Goal: Task Accomplishment & Management: Use online tool/utility

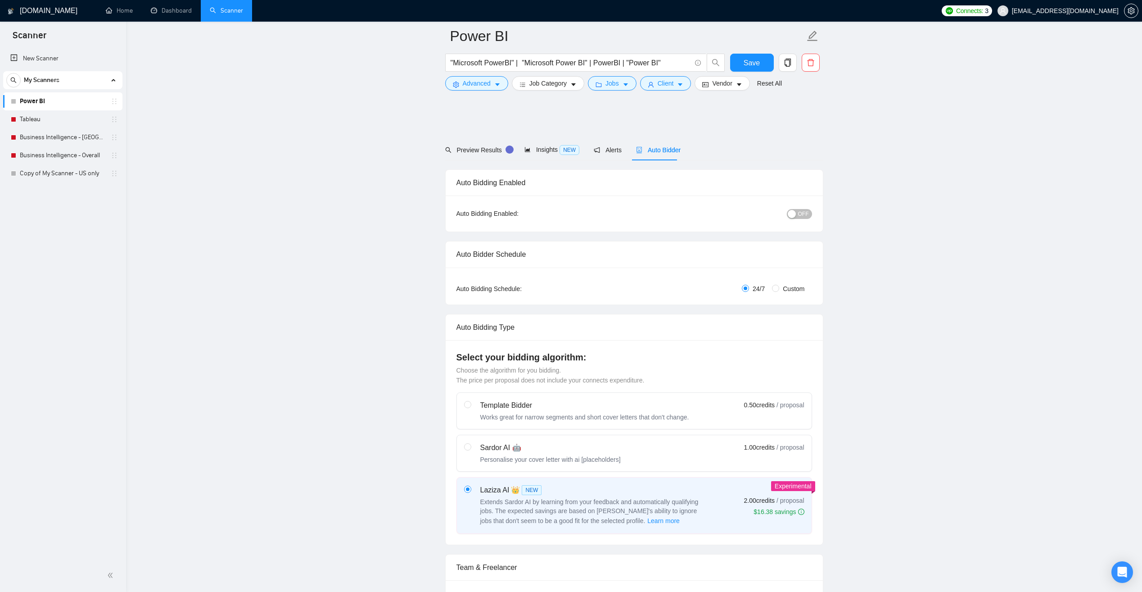
scroll to position [946, 0]
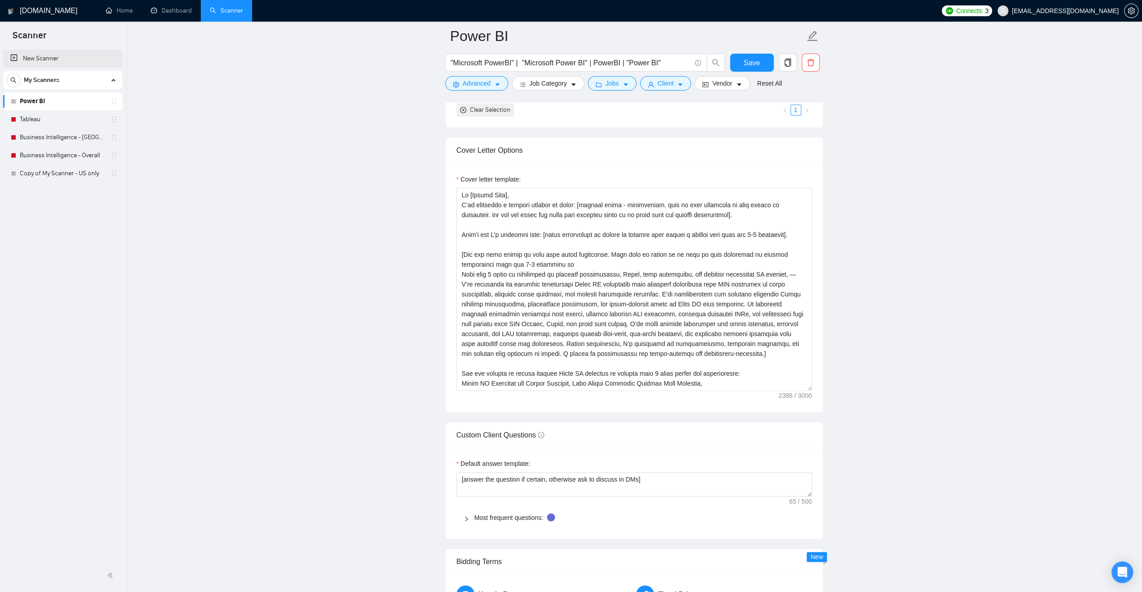
click at [31, 56] on link "New Scanner" at bounding box center [62, 59] width 105 height 18
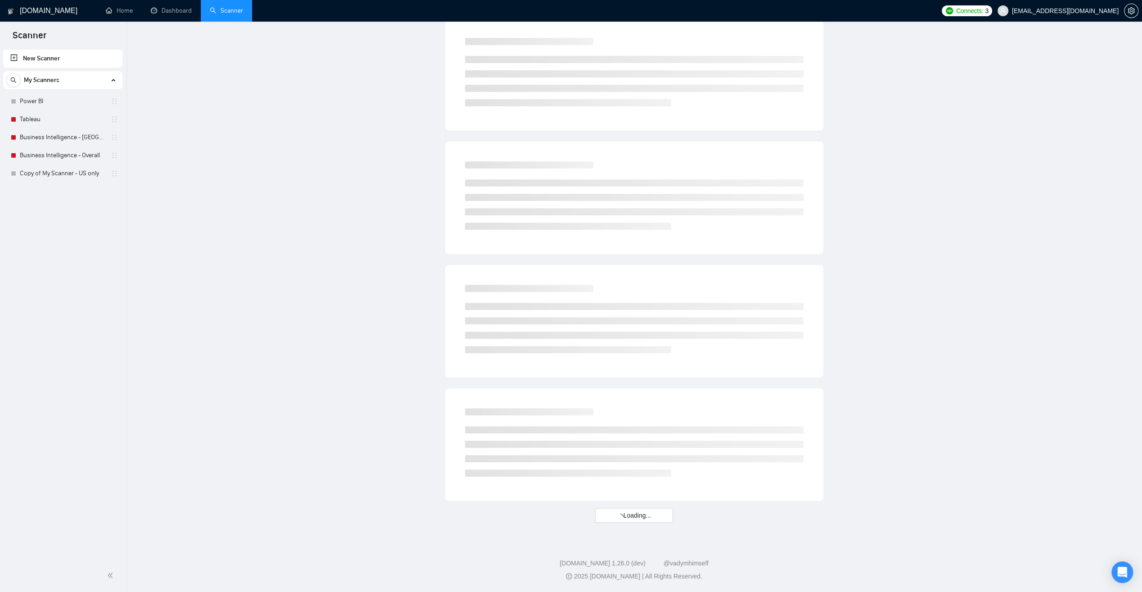
scroll to position [272, 0]
click at [498, 61] on icon "caret-down" at bounding box center [497, 61] width 5 height 3
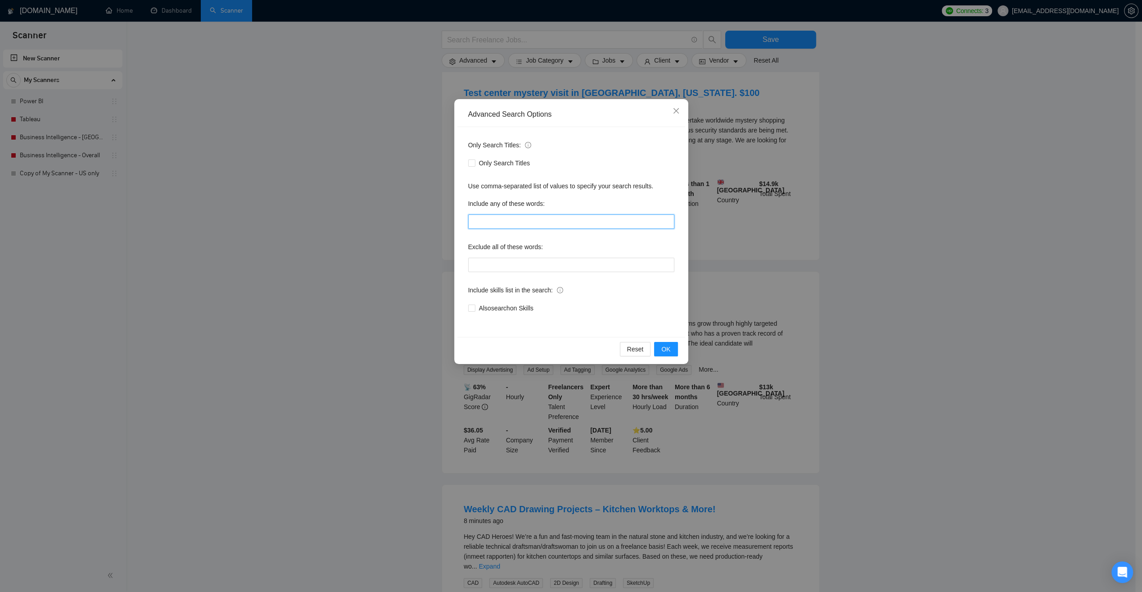
click at [576, 222] on input "text" at bounding box center [571, 221] width 206 height 14
type input "B"
click at [678, 114] on icon "close" at bounding box center [676, 110] width 7 height 7
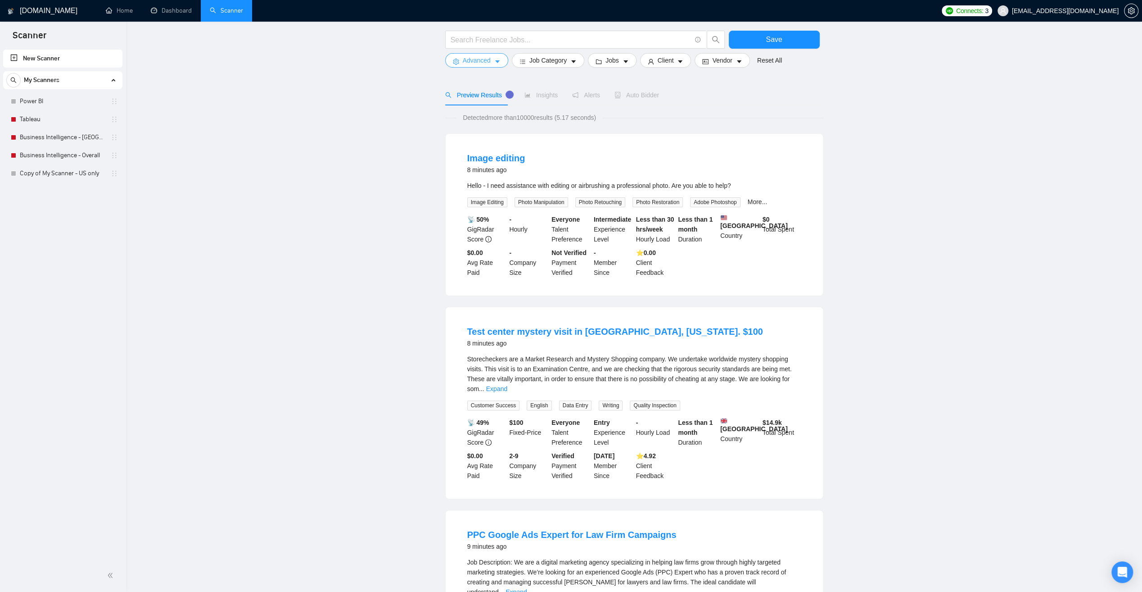
scroll to position [0, 0]
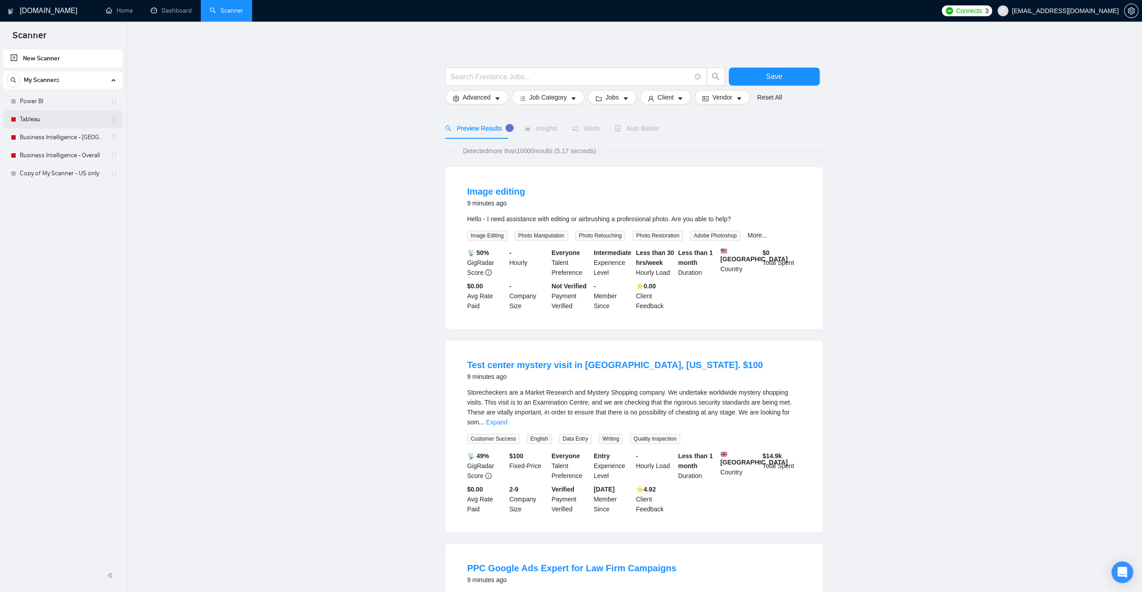
click at [44, 118] on link "Tableau" at bounding box center [63, 119] width 86 height 18
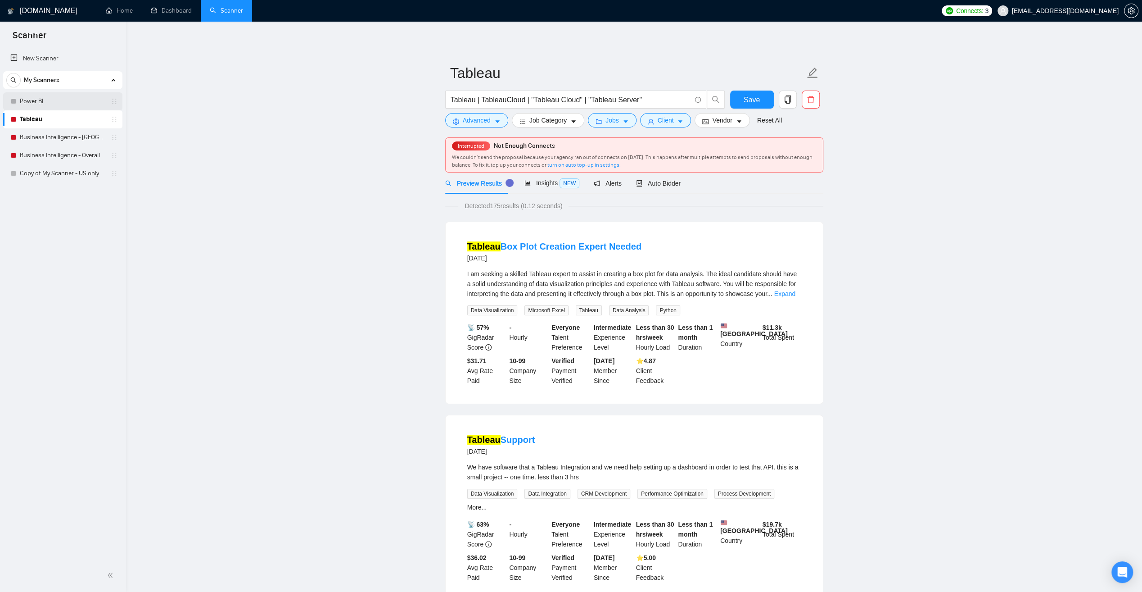
click at [41, 101] on link "Power BI" at bounding box center [63, 101] width 86 height 18
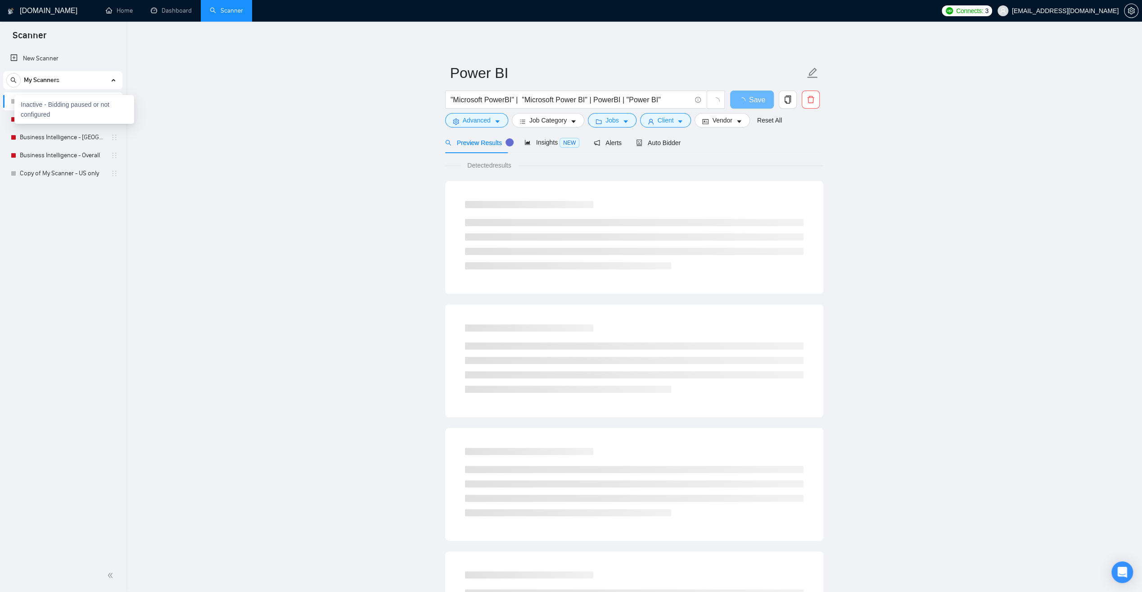
click at [13, 100] on div at bounding box center [13, 101] width 5 height 5
click at [213, 146] on main "Power BI "Microsoft PowerBI" | "Microsoft Power BI" | PowerBI | "Power BI" Save…" at bounding box center [633, 411] width 987 height 751
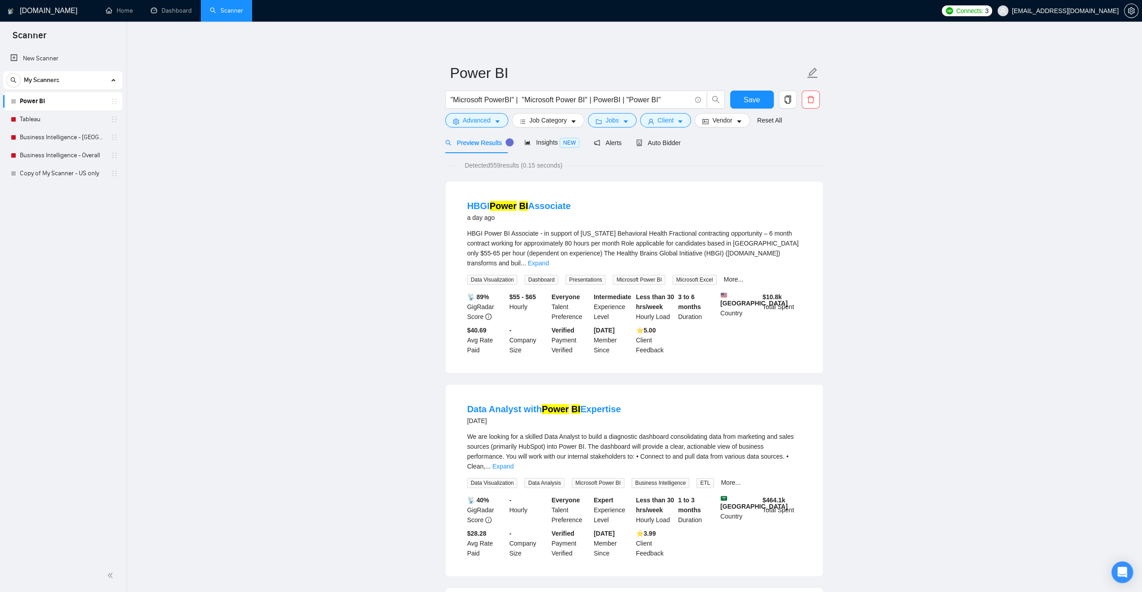
click at [41, 104] on link "Power BI" at bounding box center [63, 101] width 86 height 18
click at [789, 97] on icon "copy" at bounding box center [787, 99] width 6 height 8
click at [782, 145] on span "Yes" at bounding box center [782, 145] width 10 height 10
drag, startPoint x: 661, startPoint y: 98, endPoint x: 439, endPoint y: 96, distance: 222.0
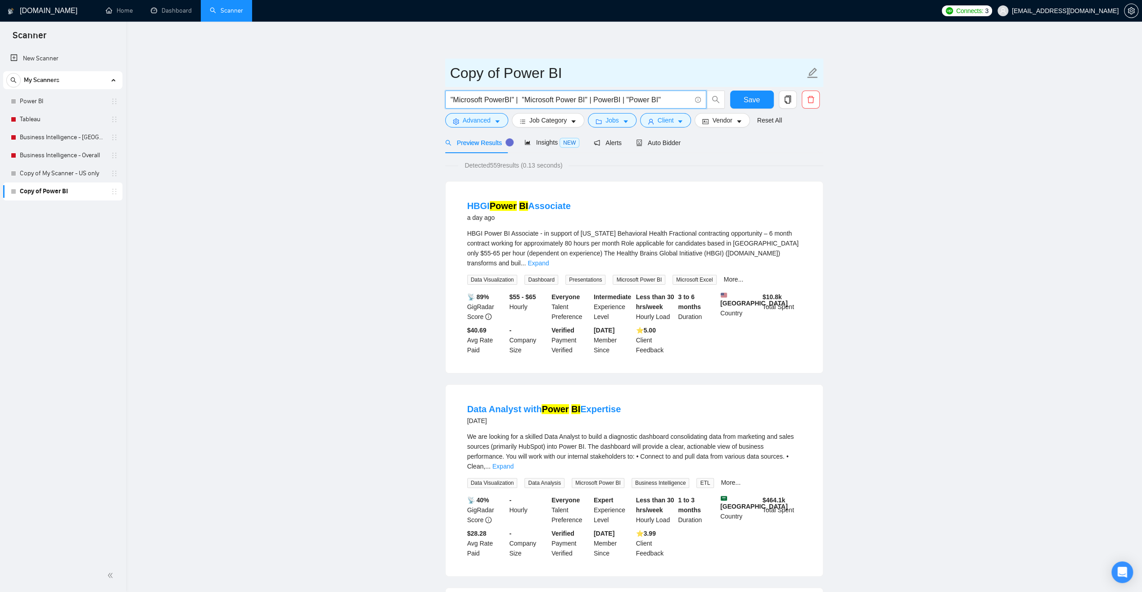
click at [809, 72] on icon "edit" at bounding box center [813, 73] width 12 height 12
drag, startPoint x: 534, startPoint y: 76, endPoint x: 452, endPoint y: 73, distance: 82.0
click at [452, 73] on input "Copy of Power BI" at bounding box center [627, 73] width 355 height 23
type input "K"
type input "d"
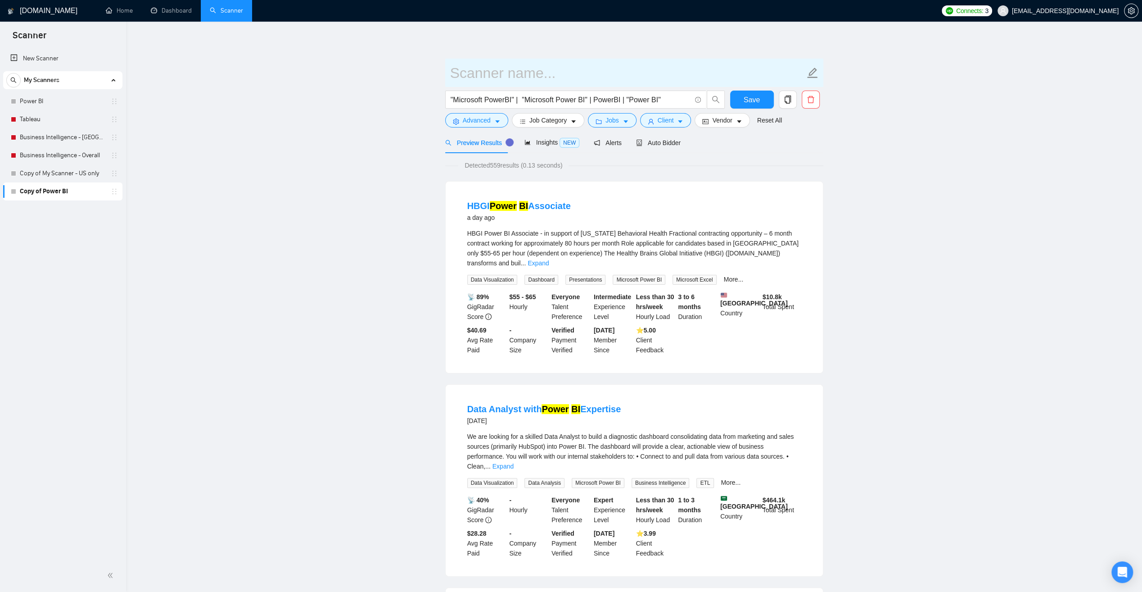
type input "b"
type input "Business Intelligence"
drag, startPoint x: 659, startPoint y: 101, endPoint x: 441, endPoint y: 95, distance: 218.0
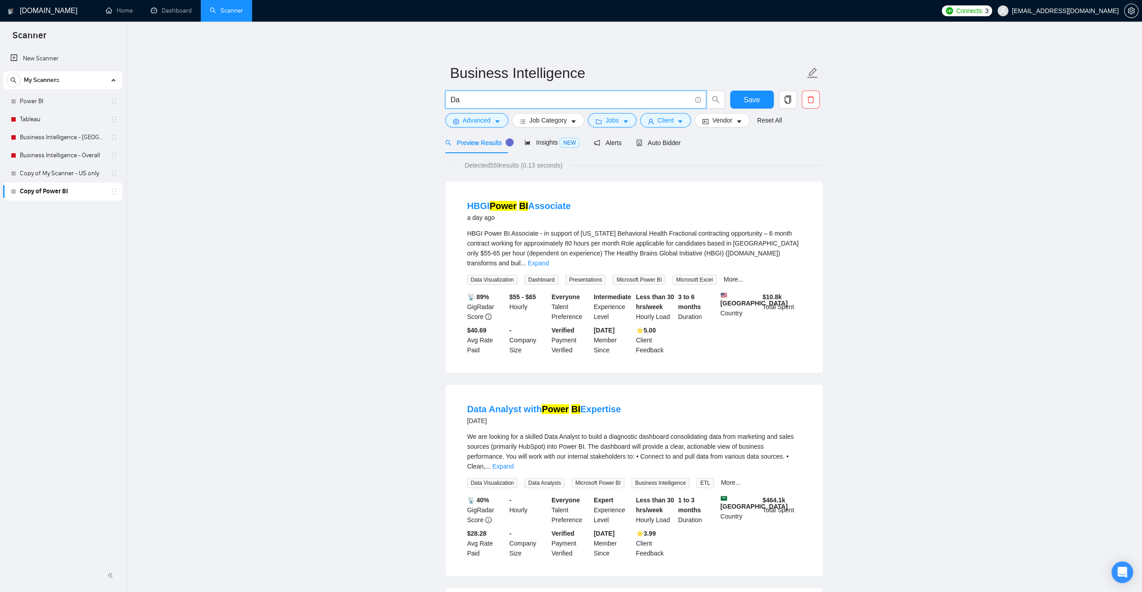
type input "D"
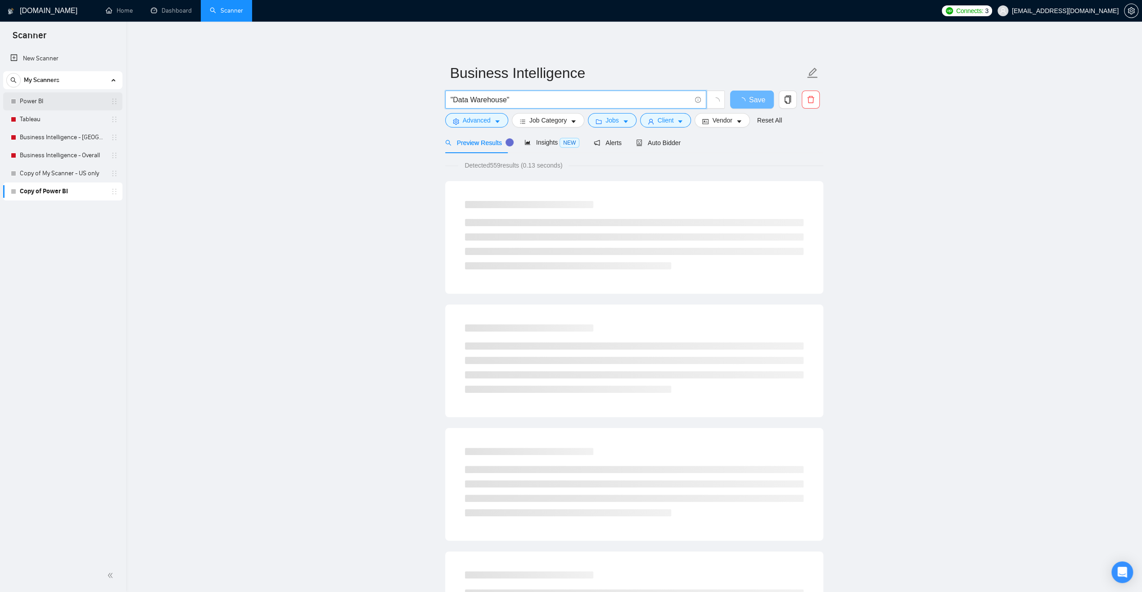
type input ""Data Warehouse""
click at [27, 100] on link "Power BI" at bounding box center [63, 101] width 86 height 18
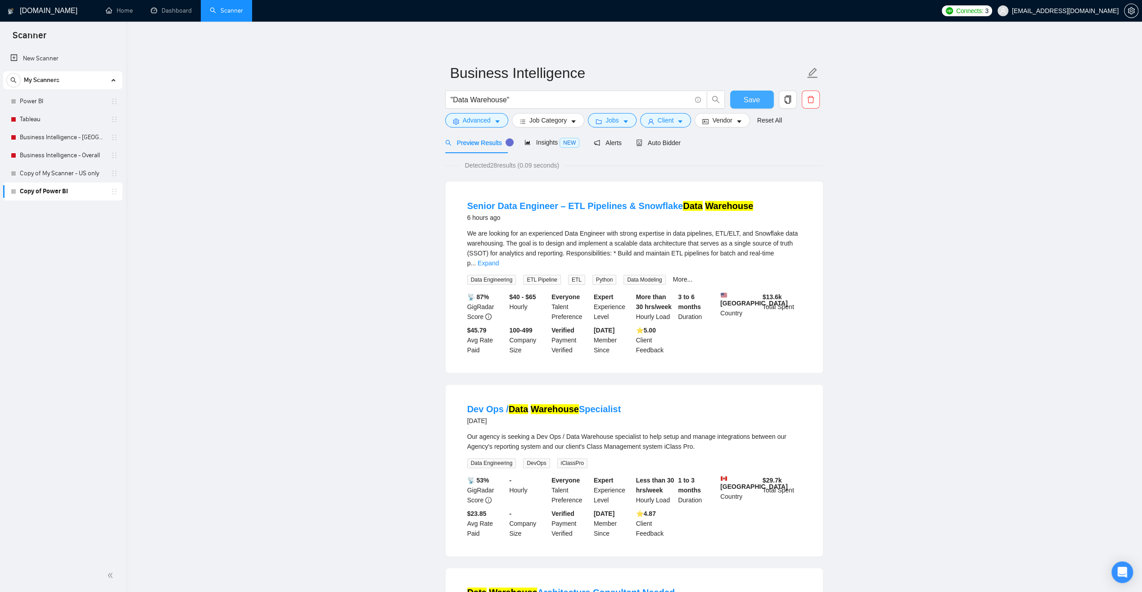
click at [751, 98] on span "Save" at bounding box center [752, 99] width 16 height 11
click at [35, 103] on link "Power BI" at bounding box center [63, 101] width 86 height 18
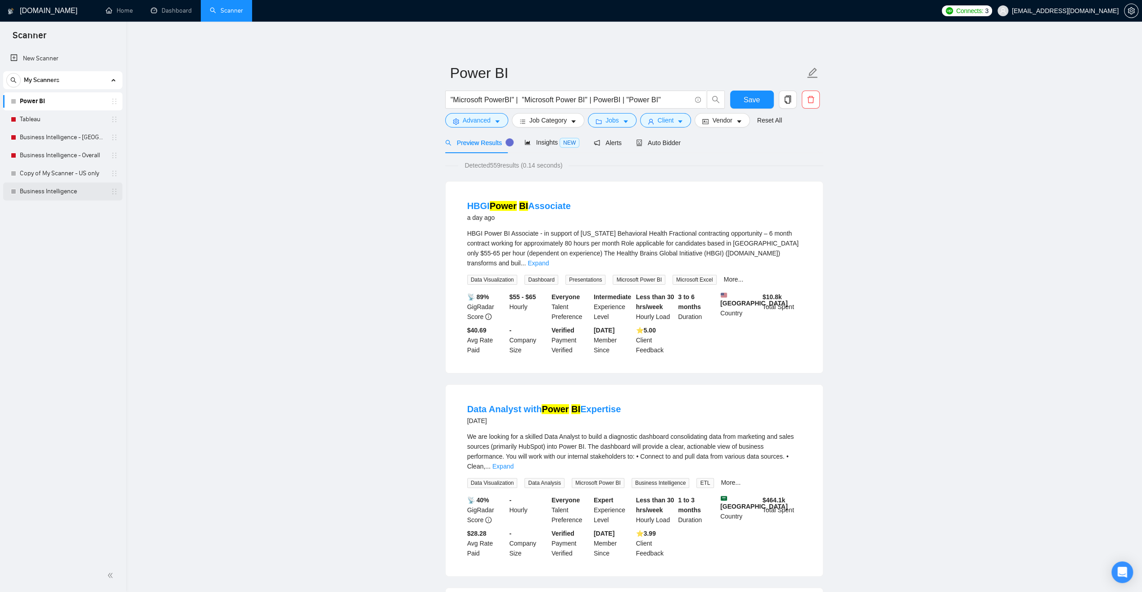
click at [51, 191] on link "Business Intelligence" at bounding box center [63, 191] width 86 height 18
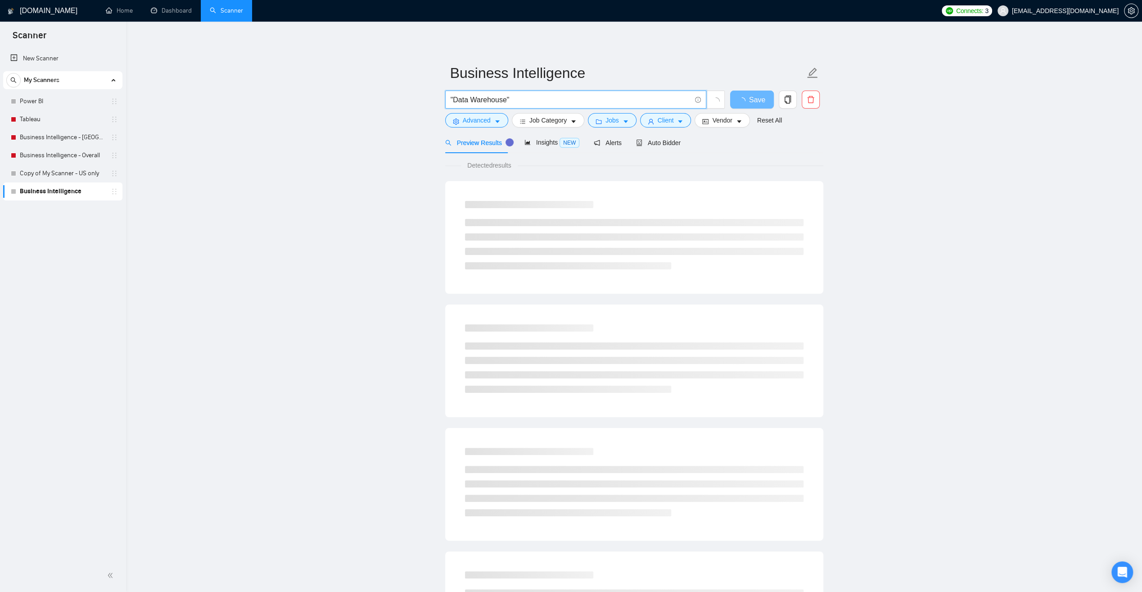
click at [514, 99] on input ""Data Warehouse"" at bounding box center [571, 99] width 240 height 11
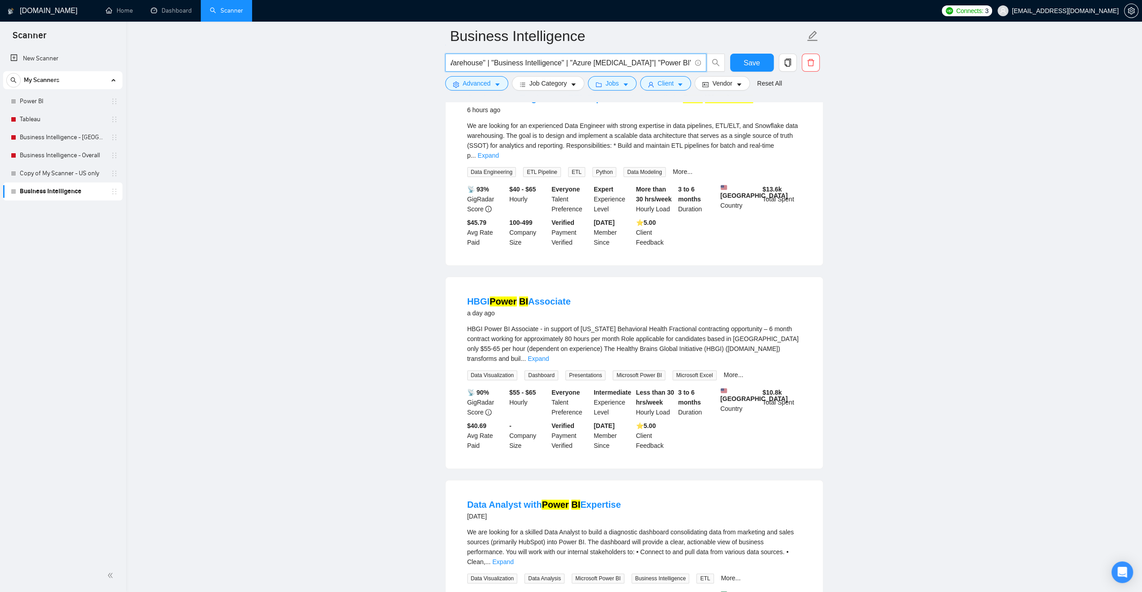
scroll to position [270, 0]
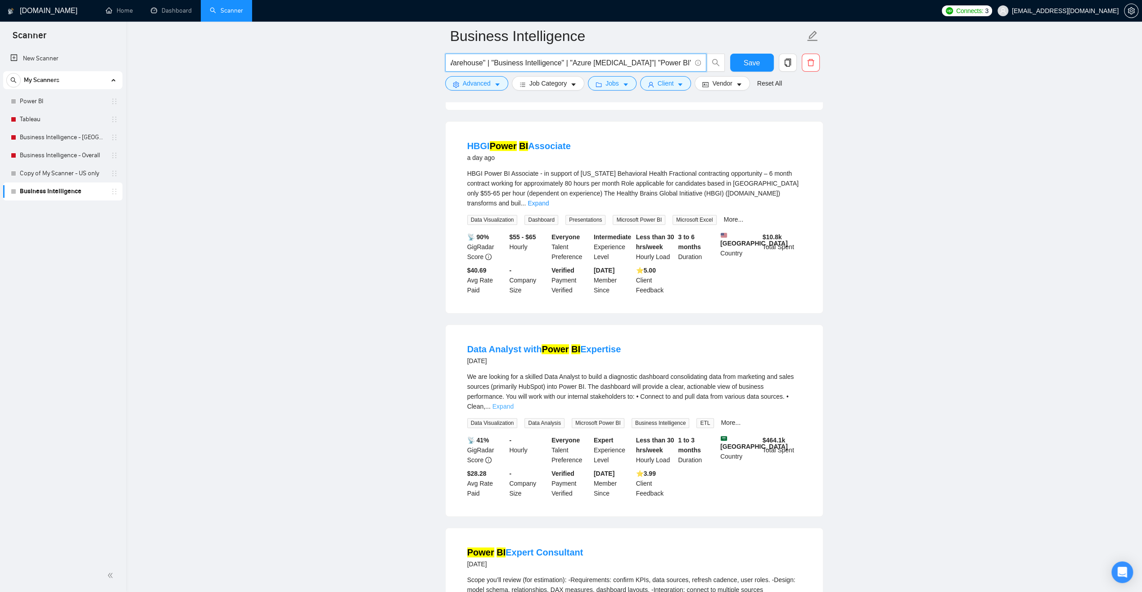
type input ""Data Warehouse" | "Business Intelligence" | "Azure [MEDICAL_DATA]"| "Power BI"…"
click at [514, 403] on link "Expand" at bounding box center [503, 406] width 21 height 7
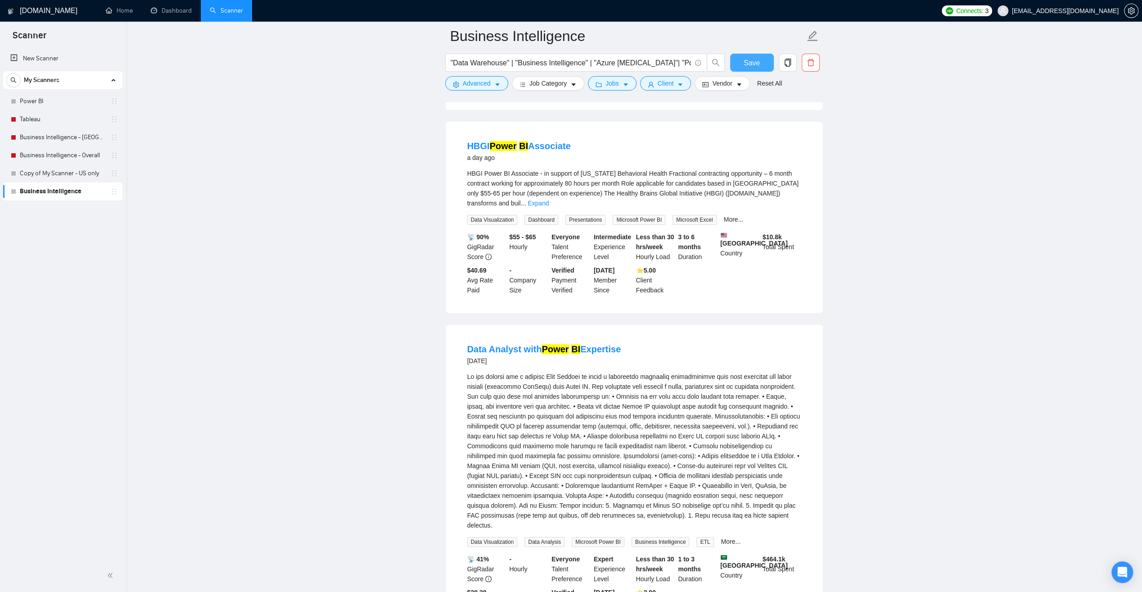
click at [751, 63] on span "Save" at bounding box center [752, 62] width 16 height 11
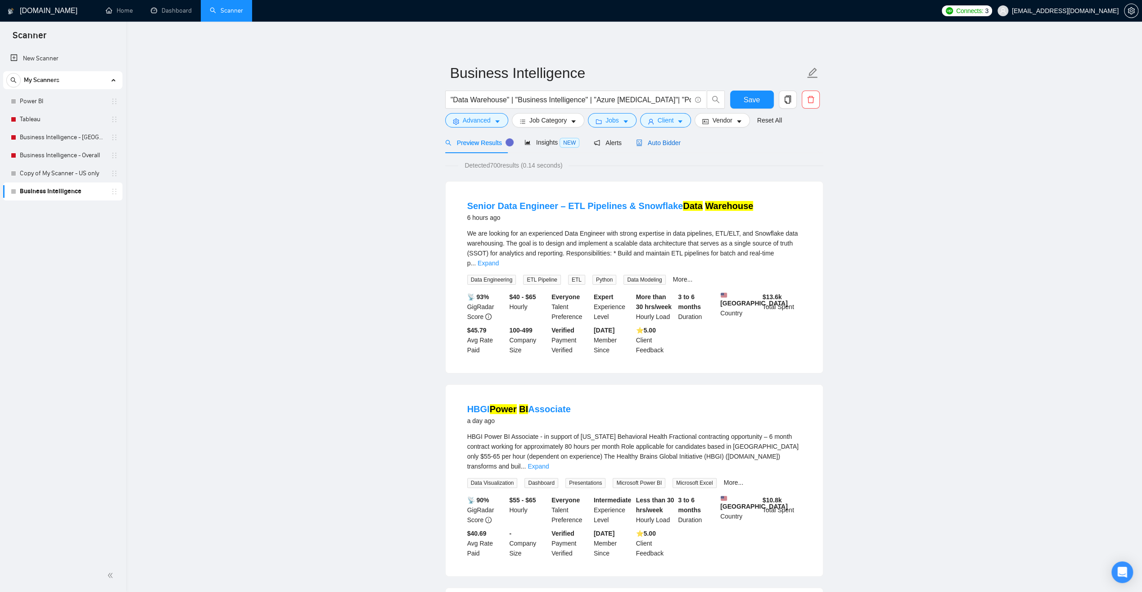
click at [668, 140] on span "Auto Bidder" at bounding box center [658, 142] width 45 height 7
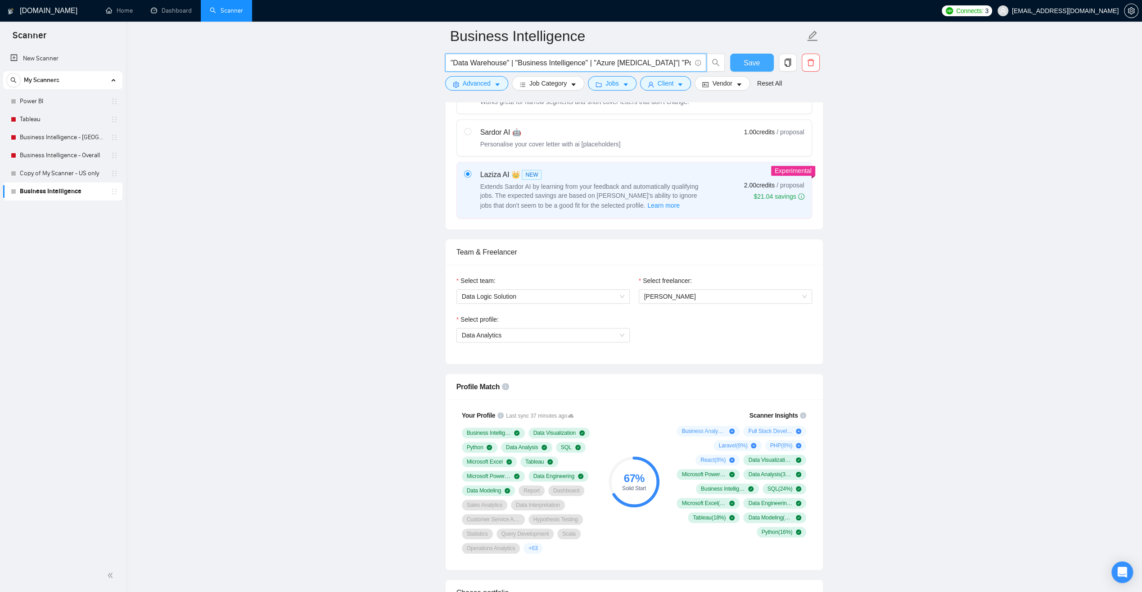
scroll to position [0, 24]
drag, startPoint x: 688, startPoint y: 62, endPoint x: 750, endPoint y: 68, distance: 62.1
click at [750, 68] on div ""Data Warehouse" | "Business Intelligence" | "Azure [MEDICAL_DATA]"| "Power BI"…" at bounding box center [633, 65] width 378 height 23
click at [690, 63] on input ""Data Warehouse" | "Business Intelligence" | "Azure [MEDICAL_DATA]"| "Power BI"…" at bounding box center [571, 62] width 240 height 11
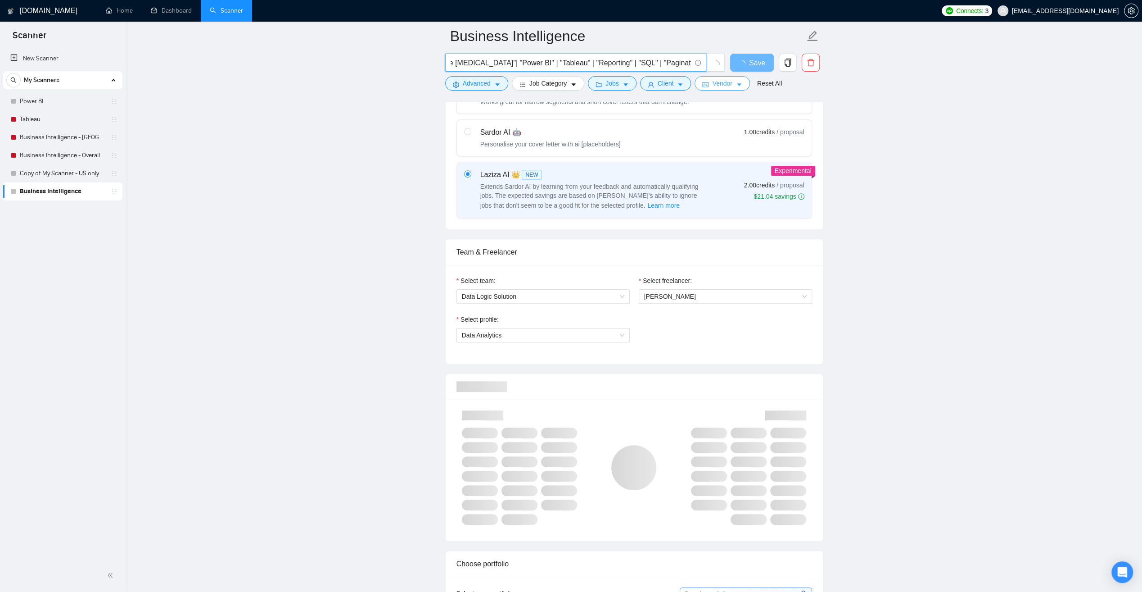
scroll to position [0, 157]
type input ""Data Warehouse" | "Business Intelligence" | "Azure [MEDICAL_DATA]"| "Power BI"…"
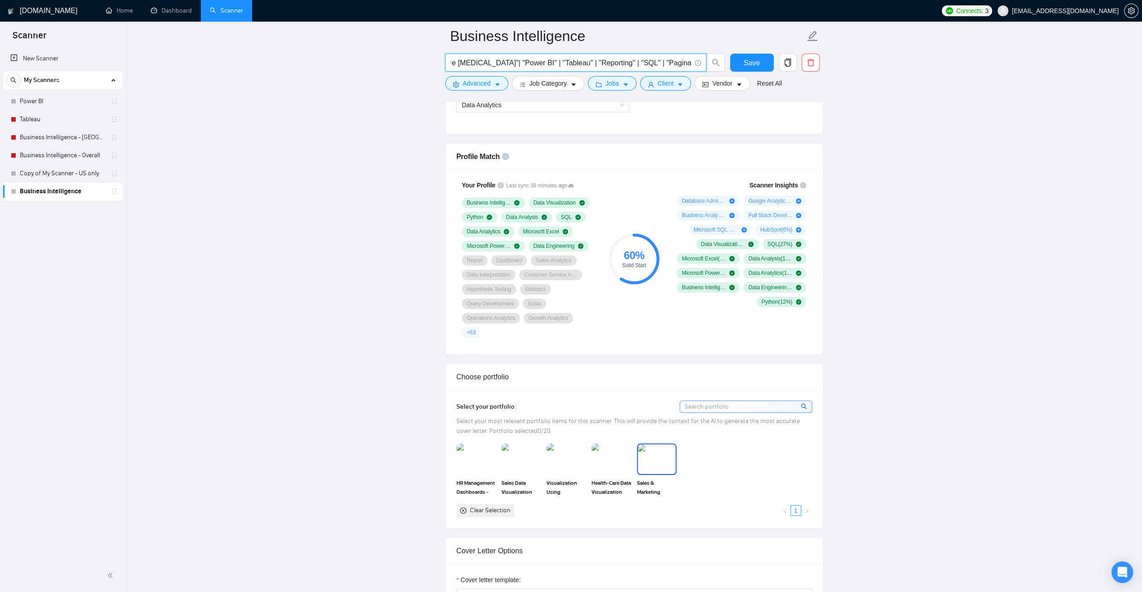
scroll to position [495, 0]
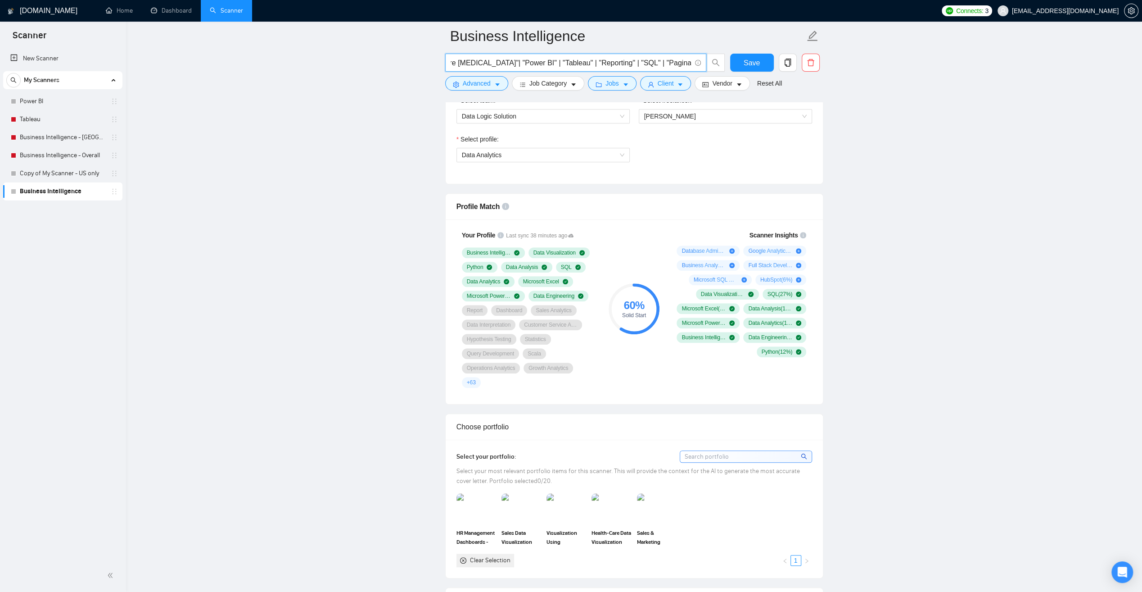
click at [690, 61] on input ""Data Warehouse" | "Business Intelligence" | "Azure [MEDICAL_DATA]"| "Power BI"…" at bounding box center [571, 62] width 240 height 11
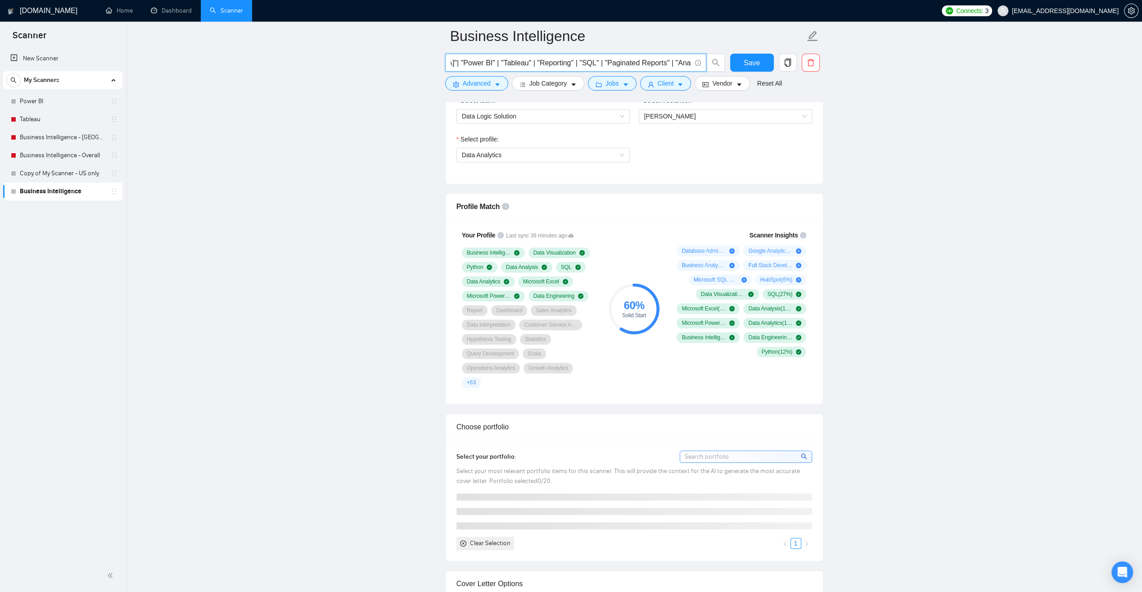
scroll to position [0, 224]
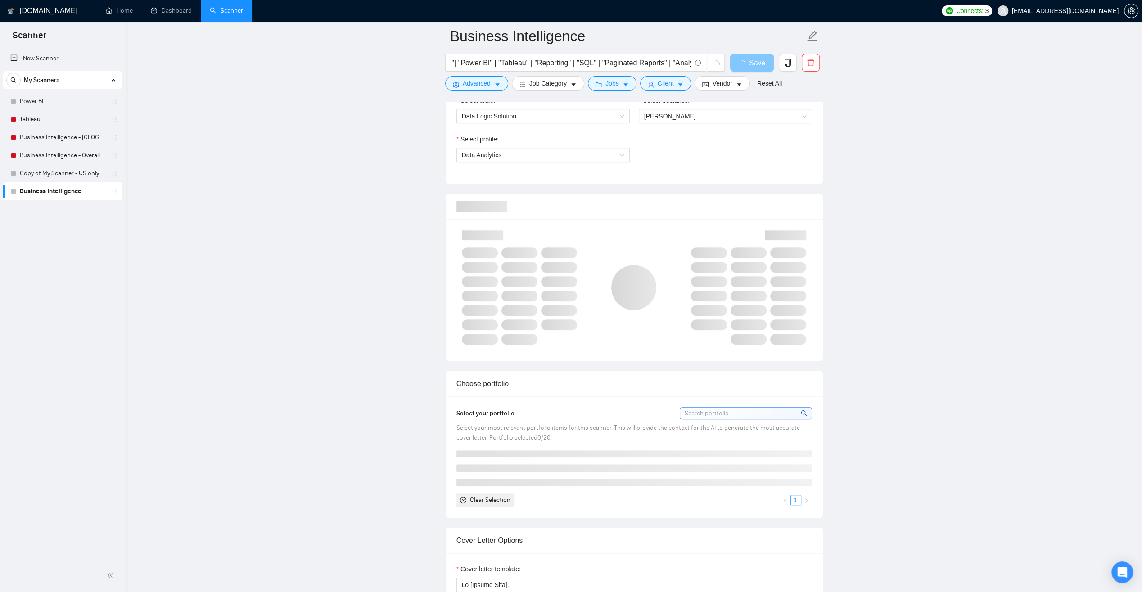
click at [759, 64] on span "Save" at bounding box center [757, 62] width 16 height 11
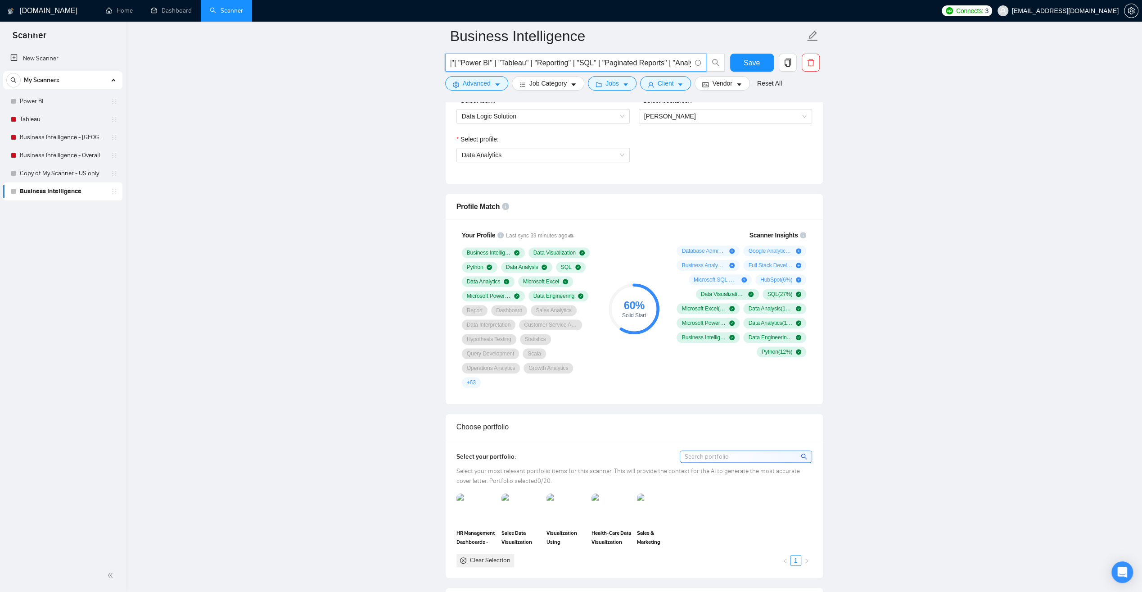
drag, startPoint x: 688, startPoint y: 61, endPoint x: 725, endPoint y: 66, distance: 37.6
click at [725, 66] on span ""Data Warehouse" | "Business Intelligence" | "Azure [MEDICAL_DATA]"| "Power BI"…" at bounding box center [585, 63] width 280 height 18
click at [691, 62] on input ""Data Warehouse" | "Business Intelligence" | "Azure [MEDICAL_DATA]"| "Power BI"…" at bounding box center [571, 62] width 240 height 11
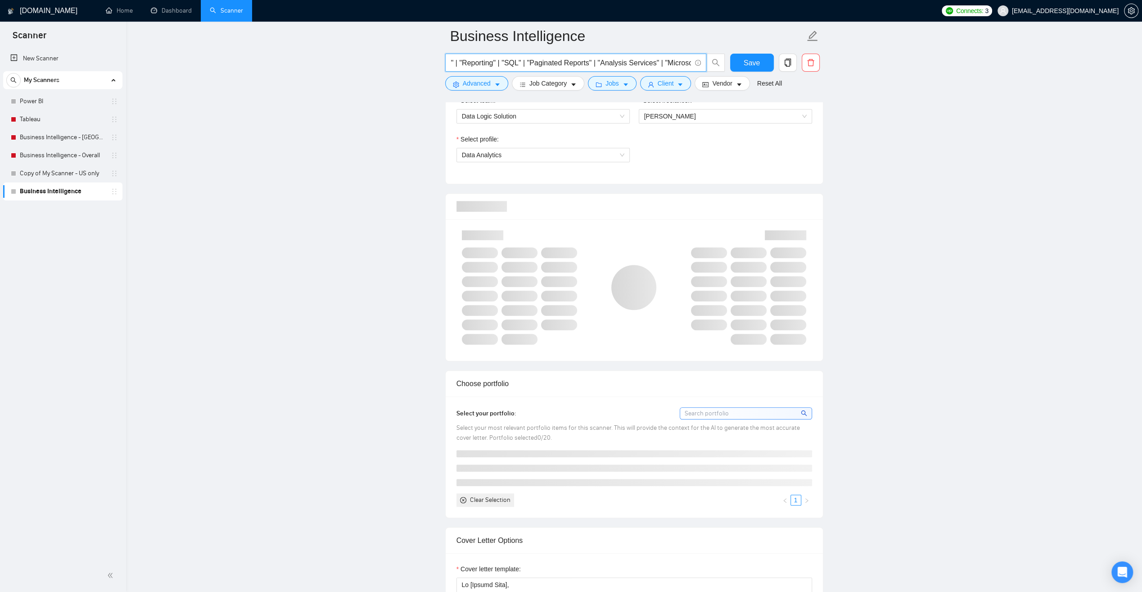
scroll to position [0, 302]
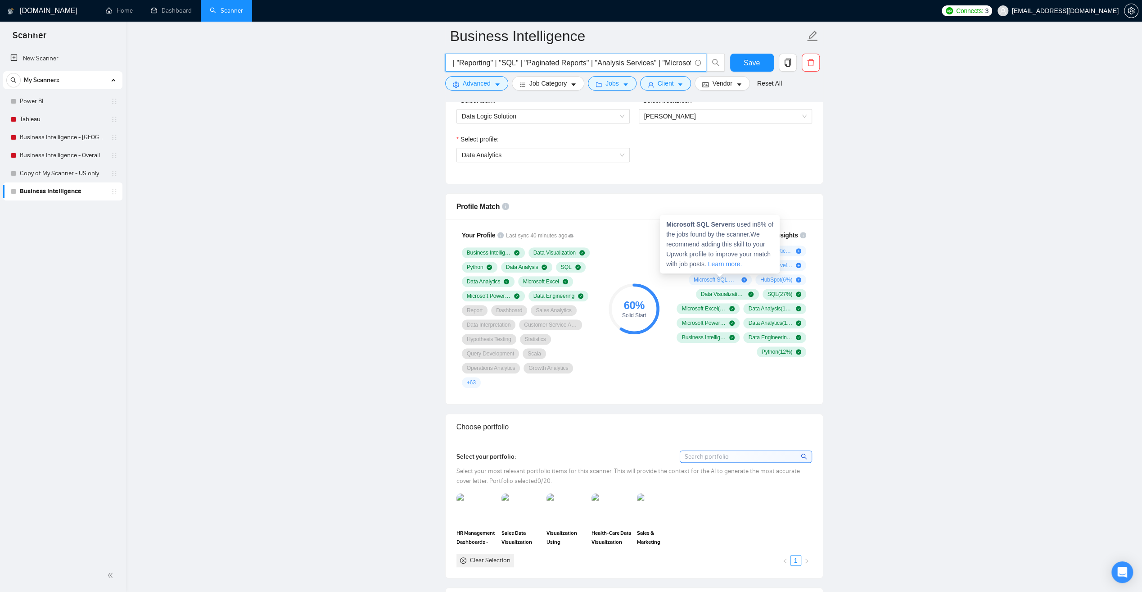
type input ""Data Warehouse" | "Business Intelligence" | "Azure [MEDICAL_DATA]"| "Power BI"…"
click at [743, 277] on icon "plus-circle" at bounding box center [744, 279] width 5 height 5
click at [745, 277] on icon "plus-circle" at bounding box center [744, 279] width 5 height 5
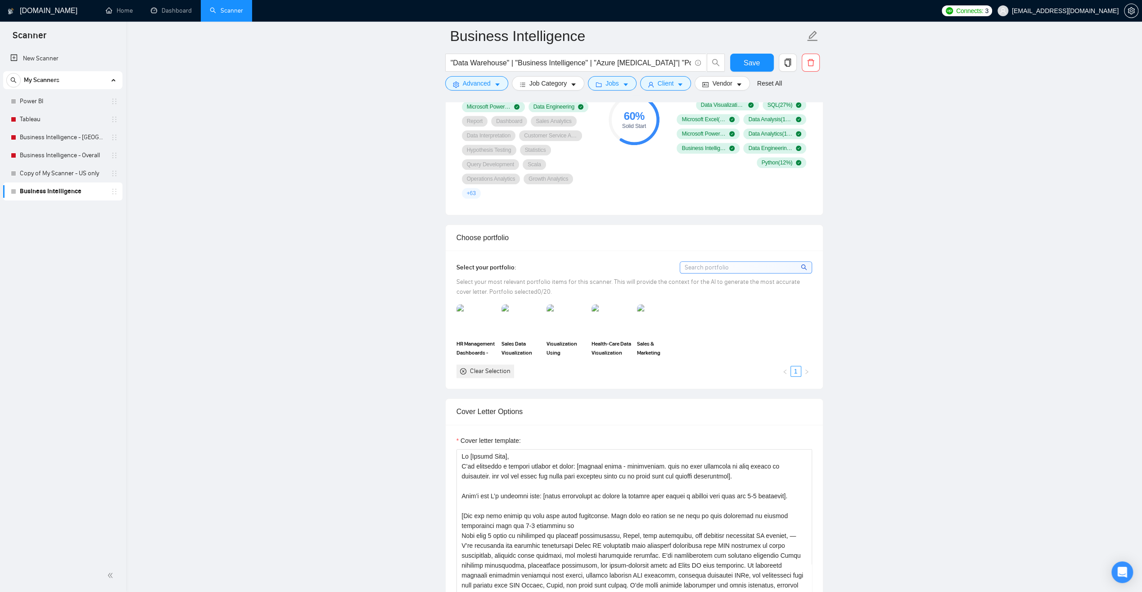
scroll to position [765, 0]
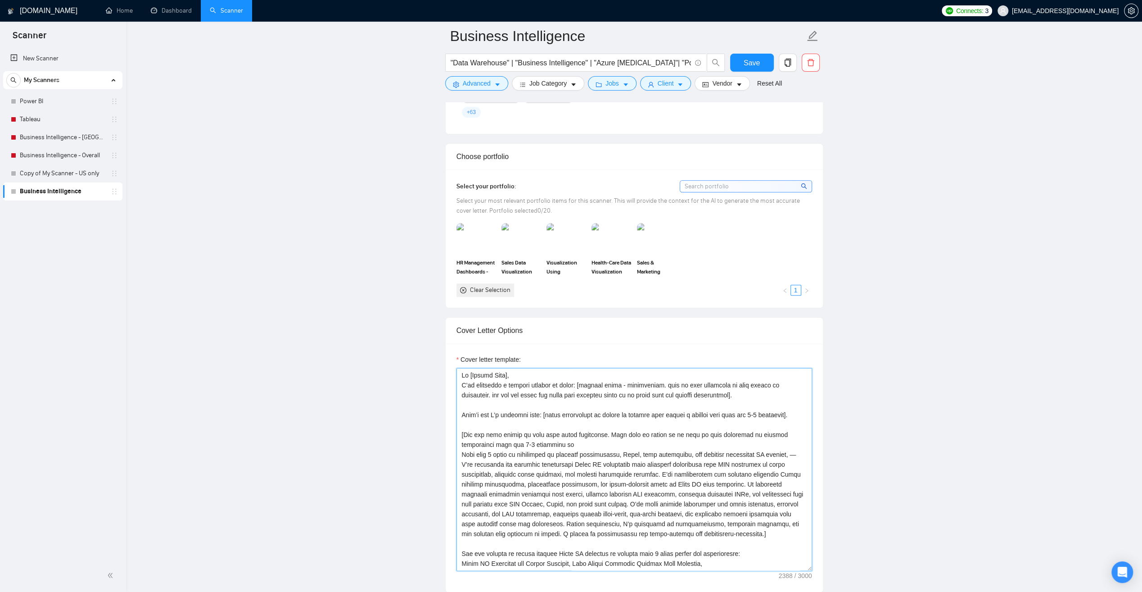
click at [718, 379] on textarea "Cover letter template:" at bounding box center [635, 469] width 356 height 203
drag, startPoint x: 718, startPoint y: 379, endPoint x: 456, endPoint y: 370, distance: 262.2
click at [457, 370] on textarea "Cover letter template:" at bounding box center [635, 469] width 356 height 203
drag, startPoint x: 568, startPoint y: 382, endPoint x: 550, endPoint y: 383, distance: 17.6
click at [567, 383] on textarea "Cover letter template:" at bounding box center [635, 469] width 356 height 203
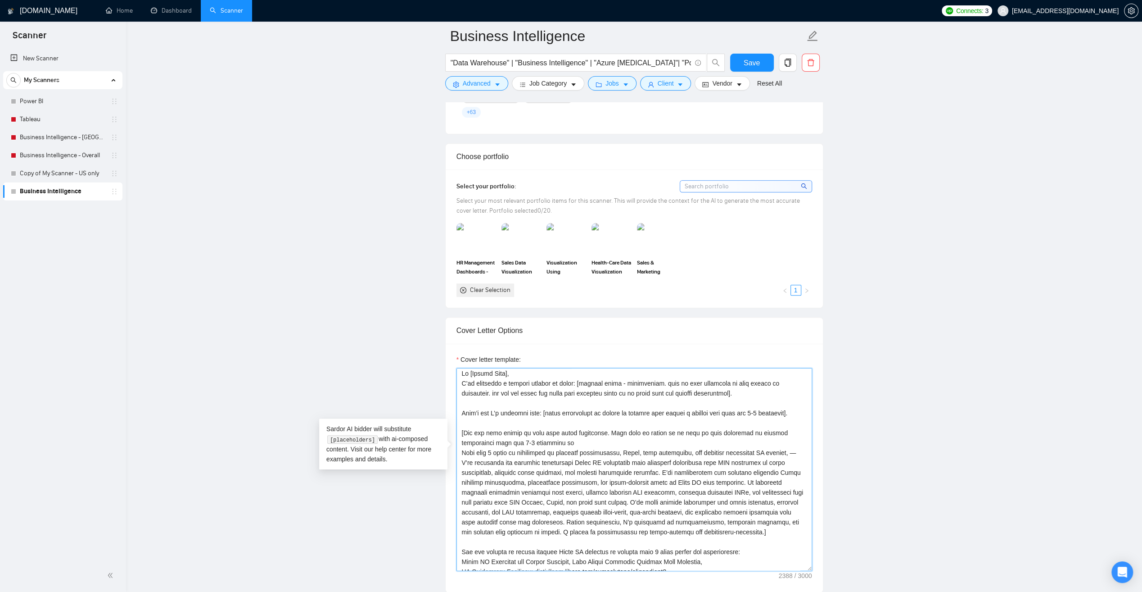
scroll to position [0, 0]
drag, startPoint x: 462, startPoint y: 358, endPoint x: 775, endPoint y: 404, distance: 316.7
click at [775, 404] on textarea "Cover letter template:" at bounding box center [635, 469] width 356 height 203
paste textarea "client name, never use company/country], [Match the job’s BI needs with a stand…"
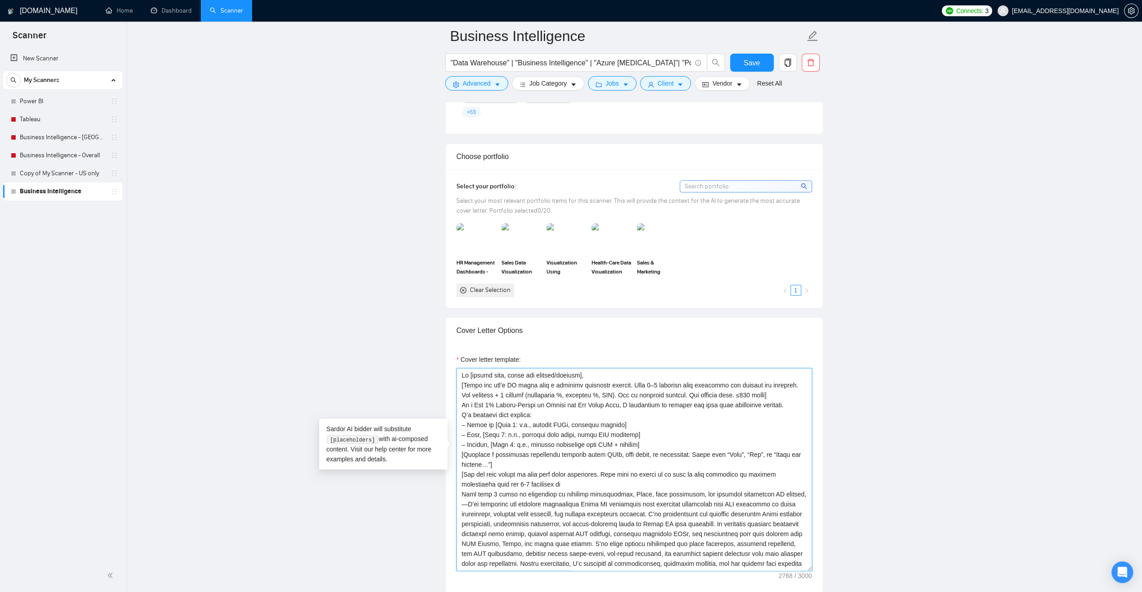
drag, startPoint x: 566, startPoint y: 440, endPoint x: 540, endPoint y: 446, distance: 25.9
click at [540, 446] on textarea "Cover letter template:" at bounding box center [635, 469] width 356 height 203
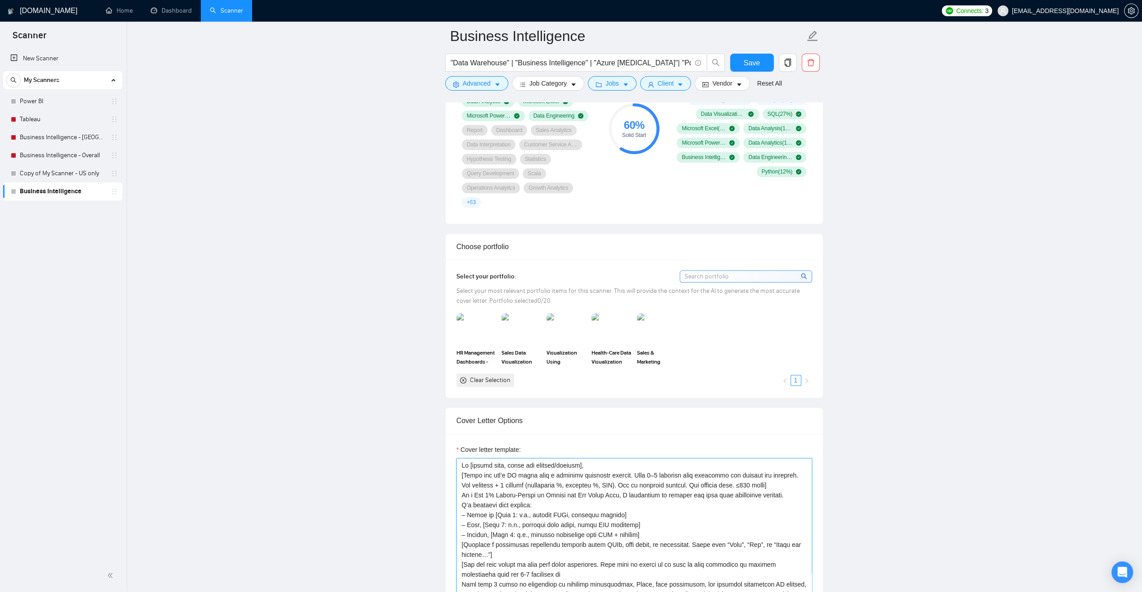
drag, startPoint x: 584, startPoint y: 448, endPoint x: 545, endPoint y: 503, distance: 67.8
click at [503, 458] on textarea "Cover letter template:" at bounding box center [635, 559] width 356 height 203
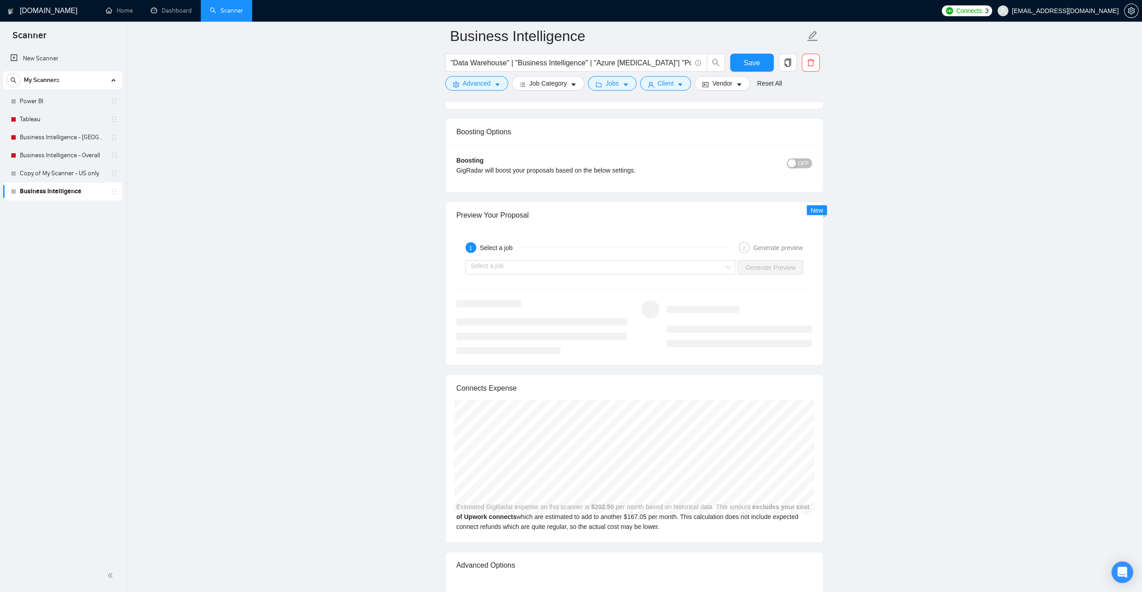
scroll to position [1621, 0]
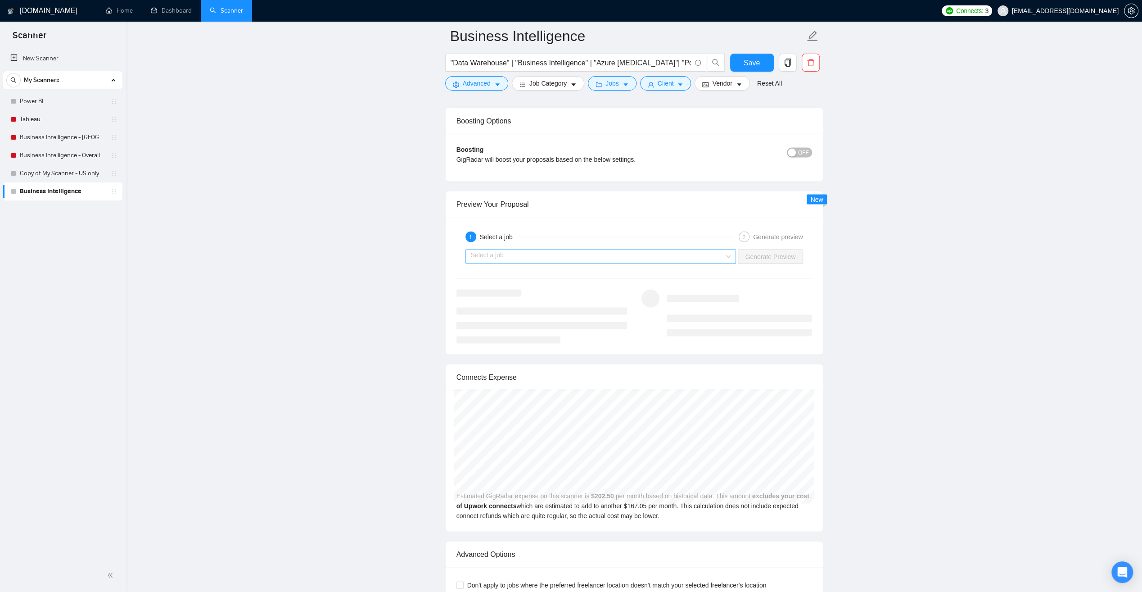
click at [733, 249] on div "Select a job" at bounding box center [601, 256] width 271 height 14
type textarea "Lo [ipsumd sita], [Conse adi eli’s DO eiusm temp i utlabore etdolorem aliquae. …"
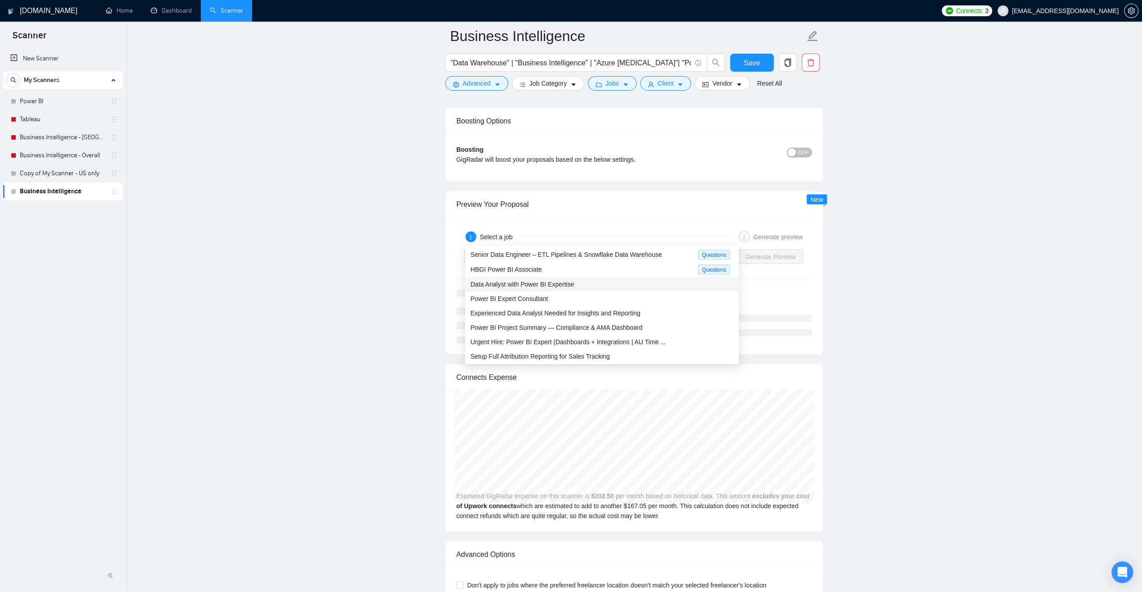
click at [568, 282] on span "Data Analyst with Power BI Expertise" at bounding box center [523, 283] width 104 height 7
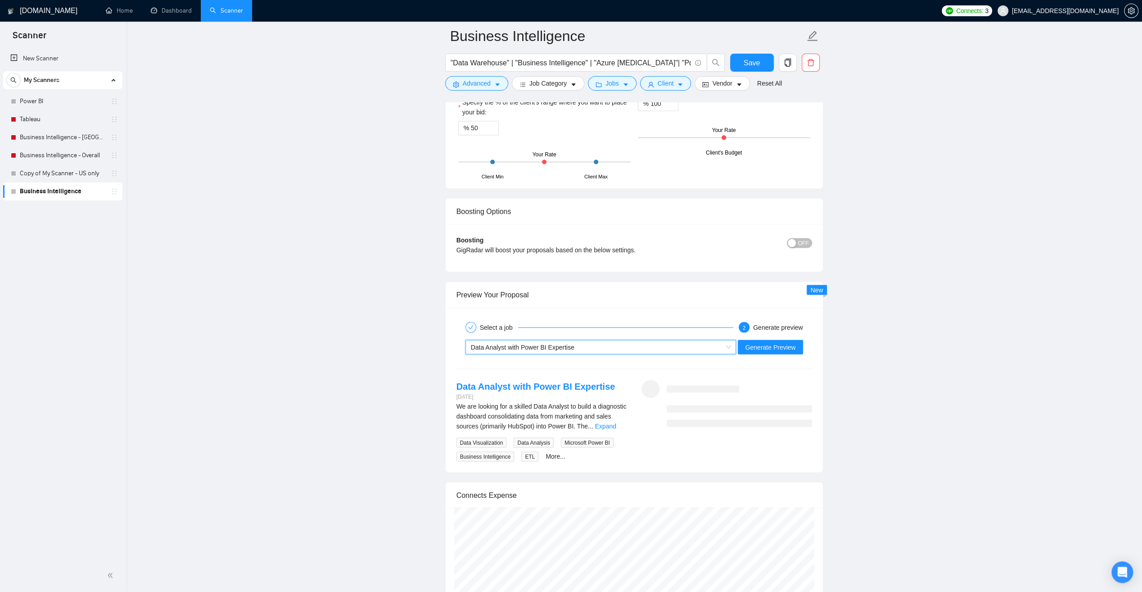
scroll to position [1531, 0]
click at [761, 341] on span "Generate Preview" at bounding box center [770, 346] width 50 height 10
drag, startPoint x: 779, startPoint y: 341, endPoint x: 722, endPoint y: 333, distance: 57.3
drag, startPoint x: 722, startPoint y: 333, endPoint x: 692, endPoint y: 343, distance: 32.2
click at [692, 343] on div "Select a job 2 Generate preview Data Analyst with Power BI Expertise Generate P…" at bounding box center [634, 389] width 377 height 165
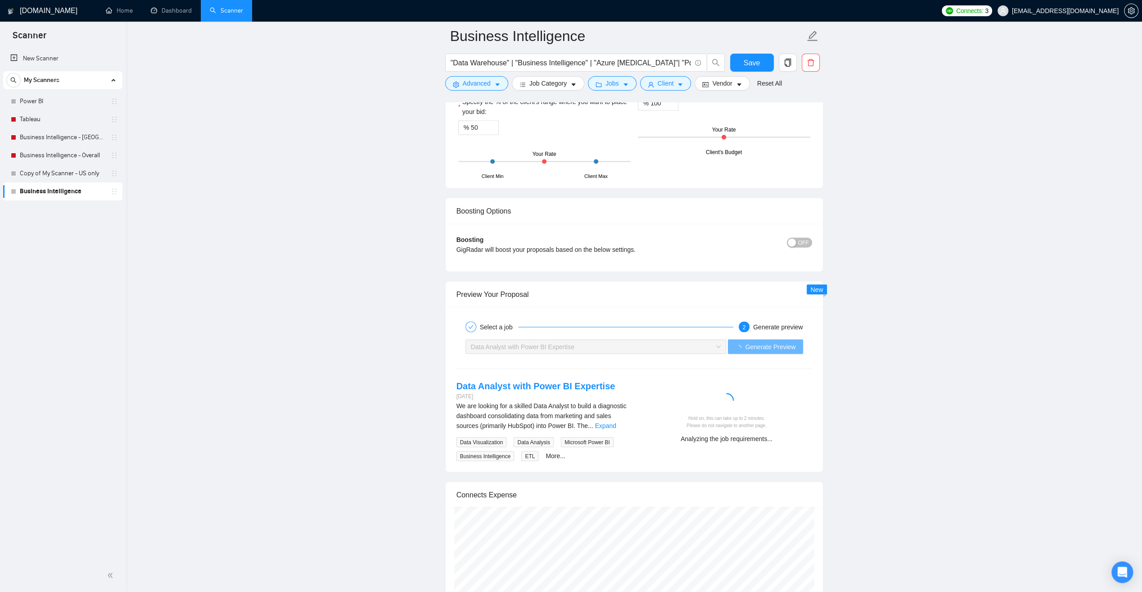
drag, startPoint x: 668, startPoint y: 339, endPoint x: 652, endPoint y: 335, distance: 17.0
drag, startPoint x: 652, startPoint y: 335, endPoint x: 620, endPoint y: 331, distance: 32.2
click at [620, 340] on div "Data Analyst with Power BI Expertise" at bounding box center [592, 347] width 242 height 14
drag, startPoint x: 397, startPoint y: 323, endPoint x: 883, endPoint y: 363, distance: 487.9
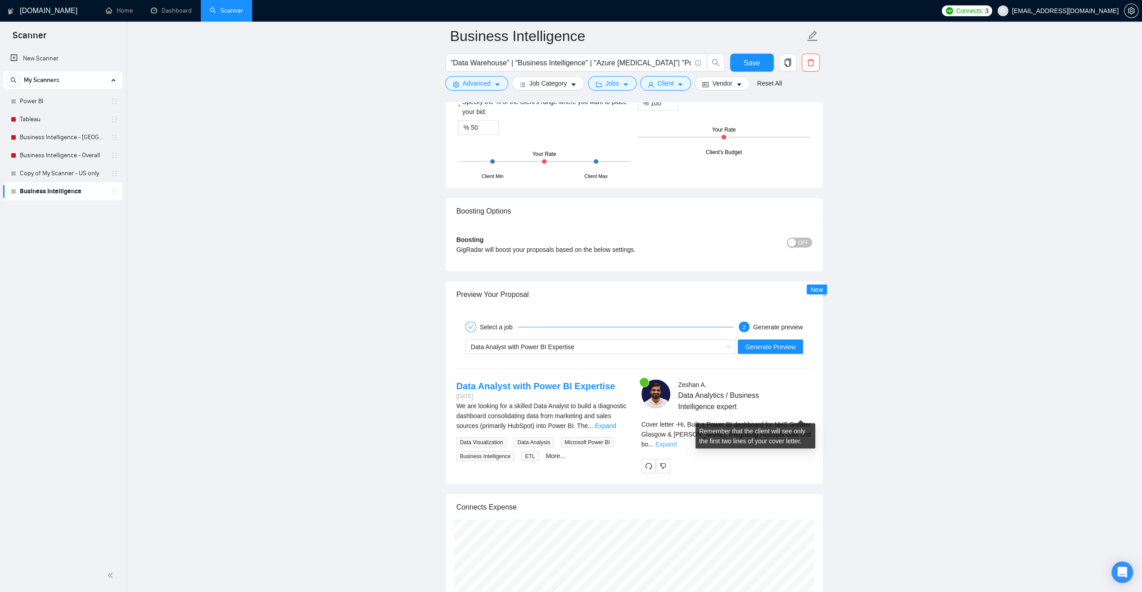
click at [677, 440] on link "Expand" at bounding box center [666, 443] width 21 height 7
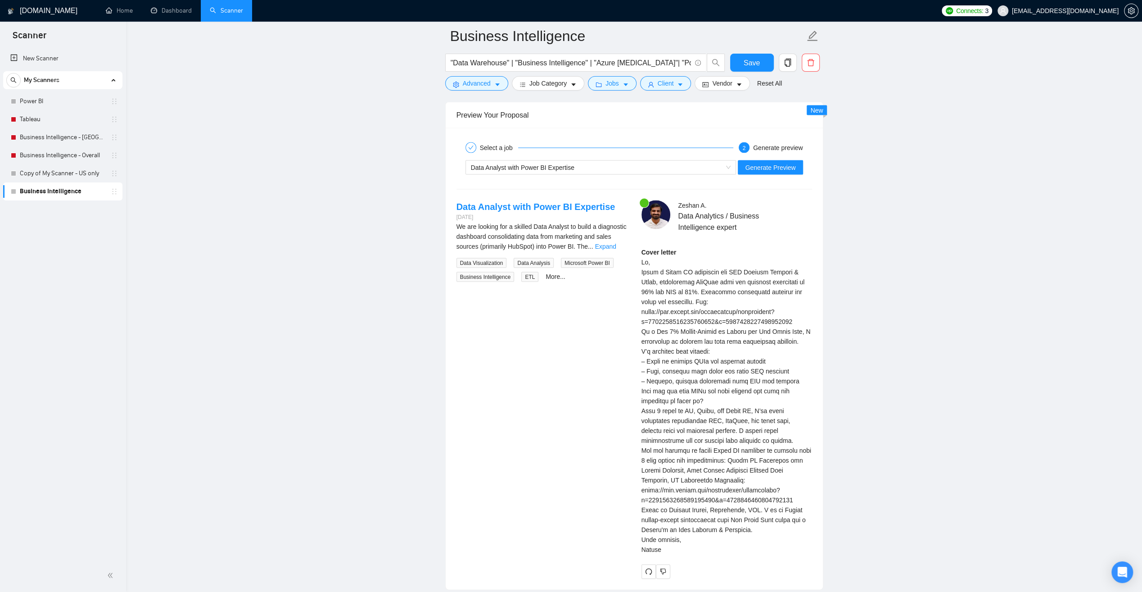
scroll to position [1711, 0]
